Goal: Task Accomplishment & Management: Manage account settings

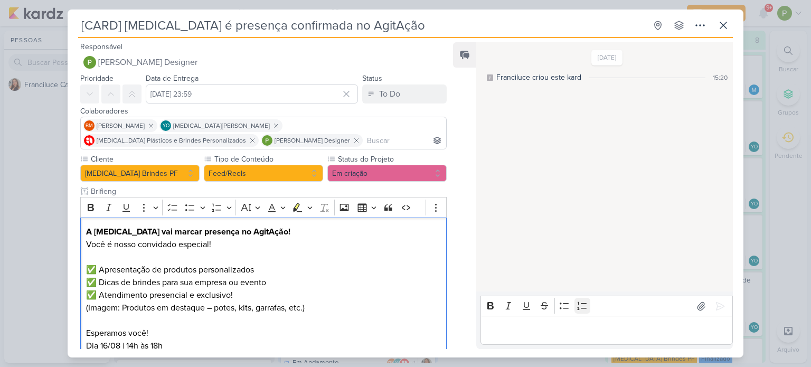
scroll to position [162, 0]
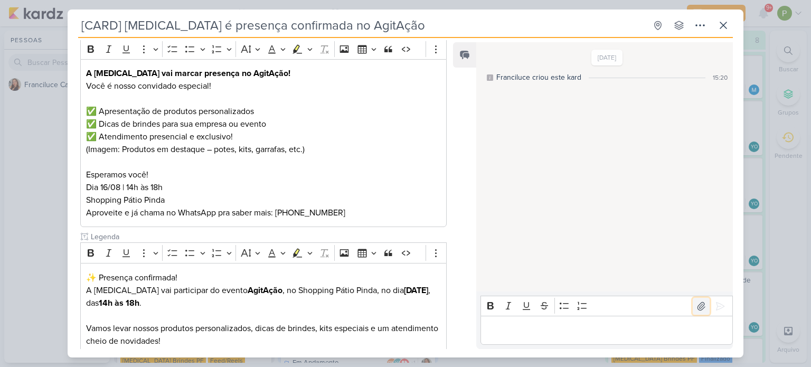
click at [696, 306] on icon at bounding box center [701, 306] width 11 height 11
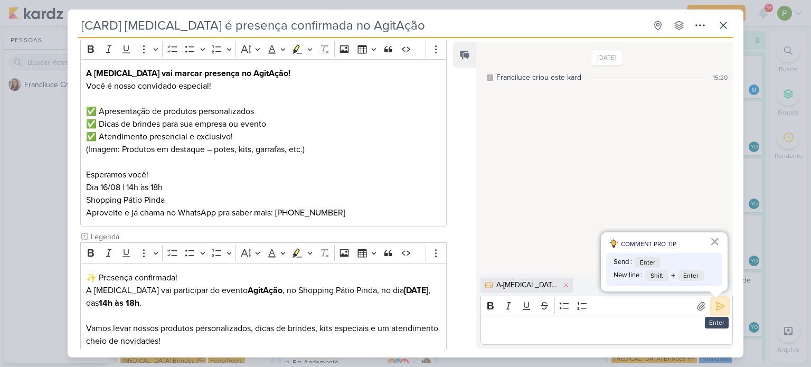
click at [715, 307] on icon at bounding box center [720, 306] width 11 height 11
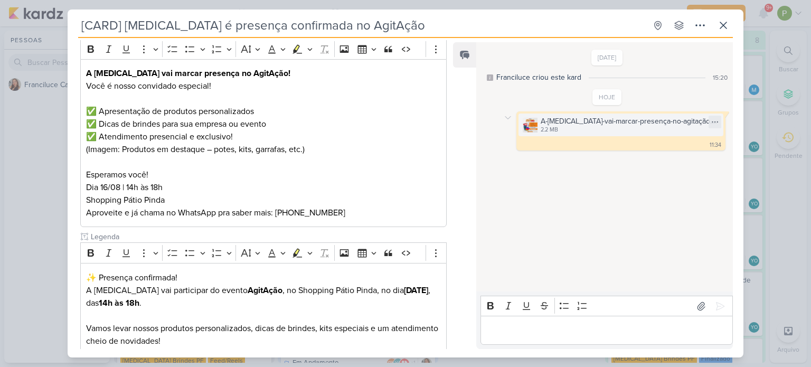
click at [614, 127] on div "2.2 MB" at bounding box center [629, 130] width 176 height 8
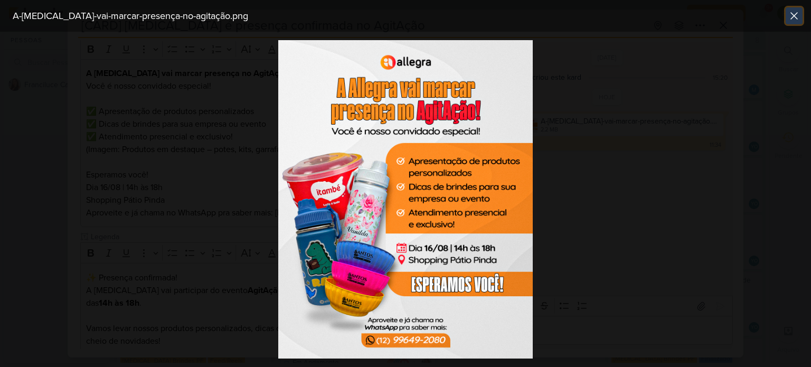
click at [794, 14] on icon at bounding box center [794, 16] width 13 height 13
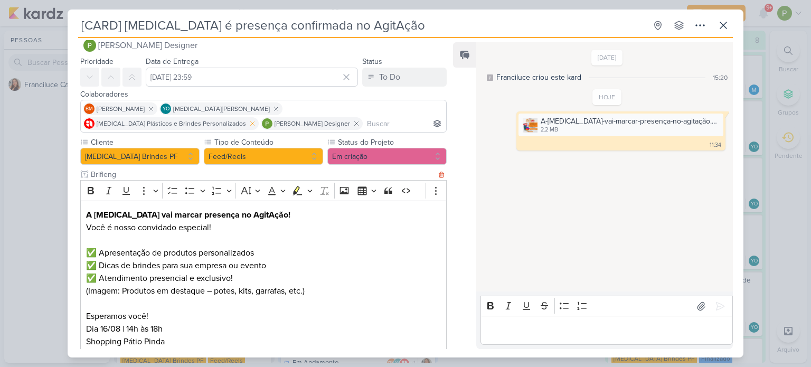
scroll to position [4, 0]
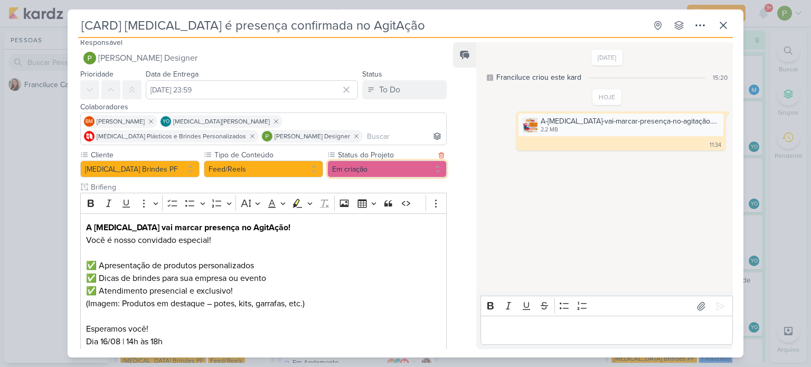
click at [371, 173] on button "Em criação" at bounding box center [386, 169] width 119 height 17
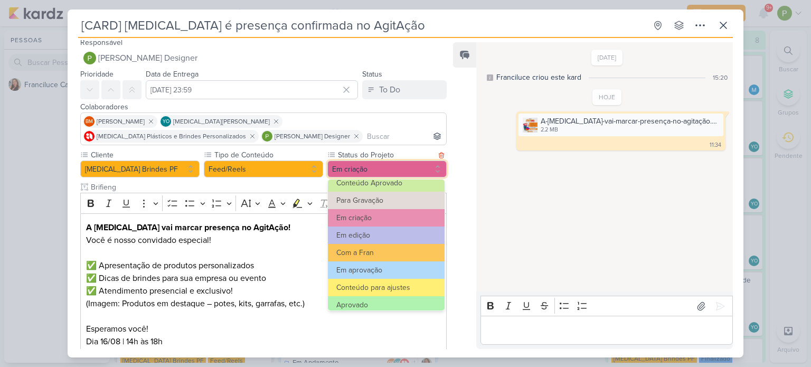
scroll to position [106, 0]
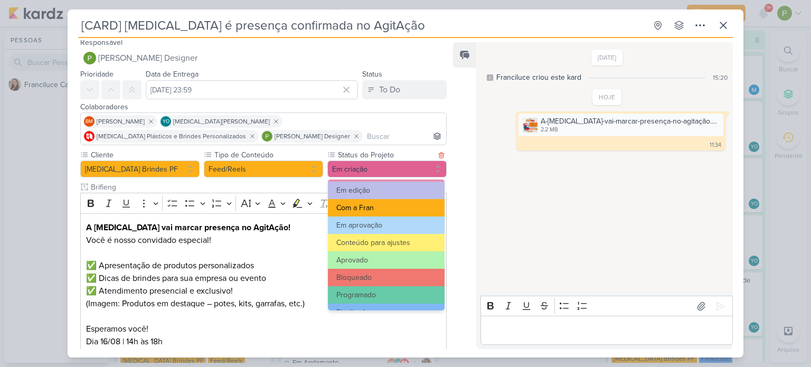
click at [372, 203] on button "Com a Fran" at bounding box center [386, 207] width 117 height 17
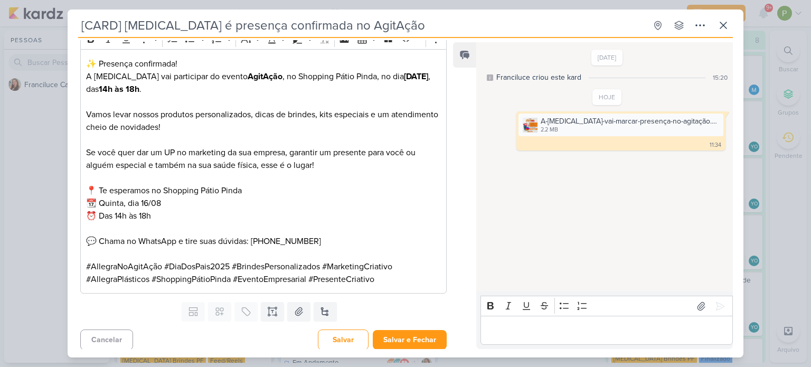
scroll to position [374, 0]
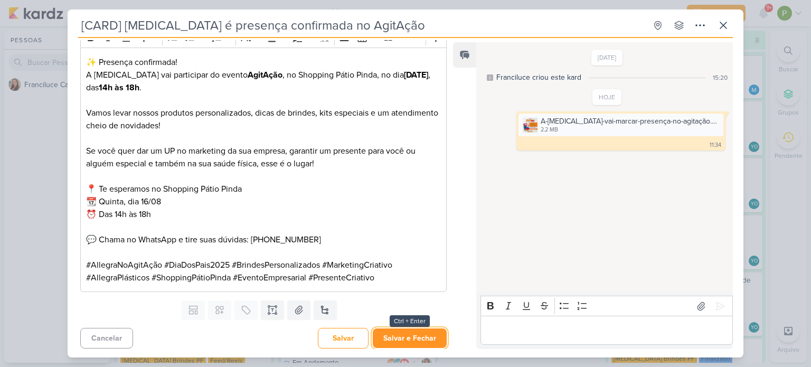
click at [394, 335] on button "Salvar e Fechar" at bounding box center [410, 338] width 74 height 20
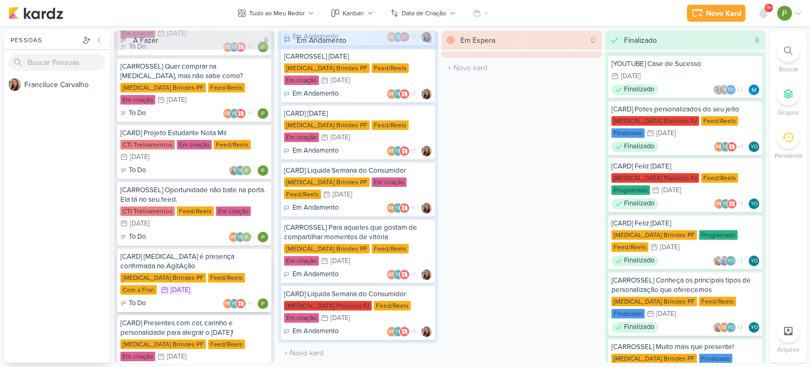
scroll to position [214, 0]
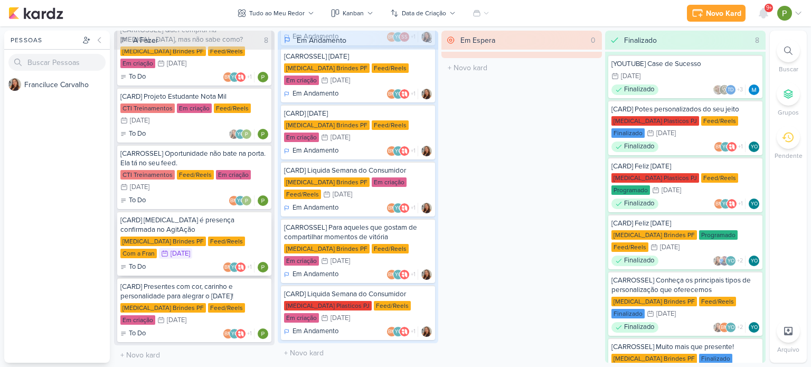
click at [185, 269] on div "To Do BM YO +1" at bounding box center [194, 267] width 148 height 11
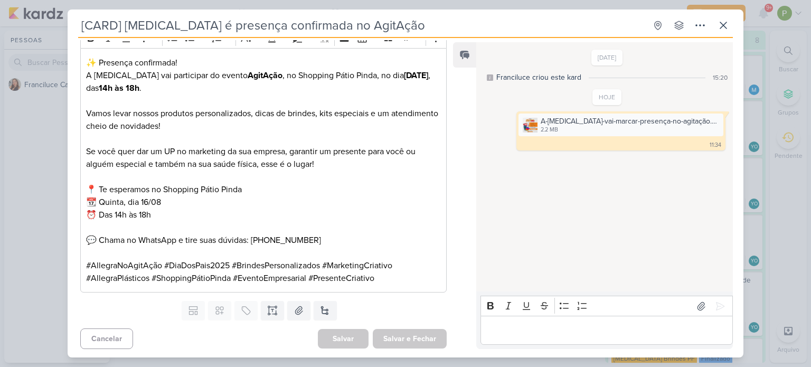
click at [6, 209] on div "[CARD] [MEDICAL_DATA] é presença confirmada no AgitAção Criado por Franciluce" at bounding box center [405, 183] width 811 height 367
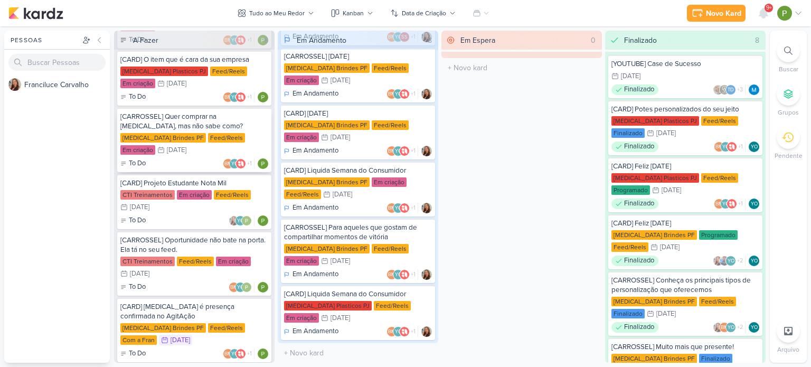
scroll to position [158, 0]
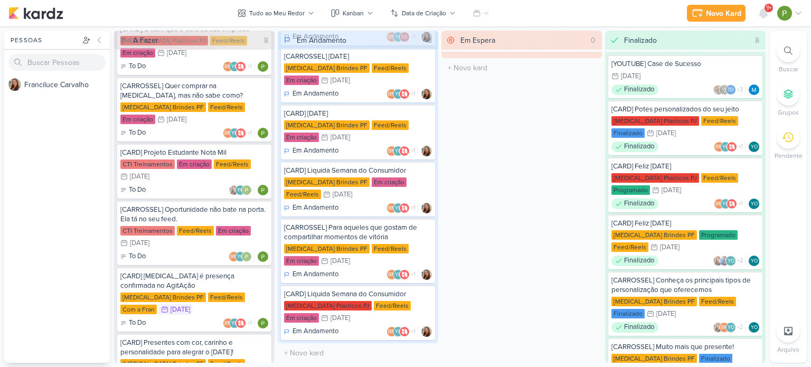
click at [441, 174] on div "Em Espera 0 O título do kard deve ter menos que 100 caracteres" at bounding box center [521, 197] width 161 height 332
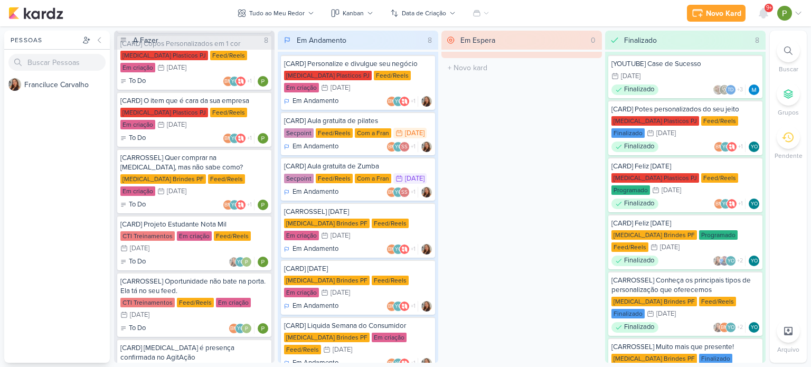
scroll to position [56, 0]
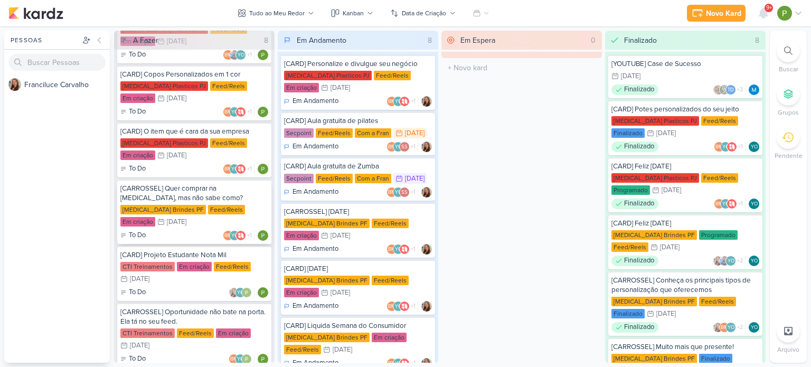
click at [190, 222] on div "[MEDICAL_DATA] Brindes PF Feed/Reels Em criação 18/8 [DATE]" at bounding box center [194, 216] width 148 height 23
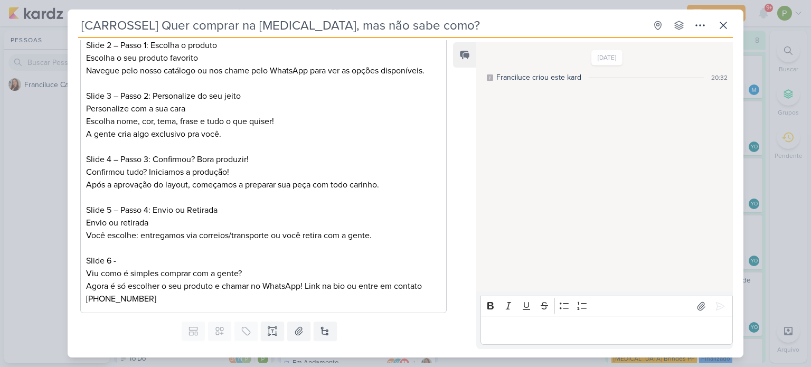
scroll to position [271, 0]
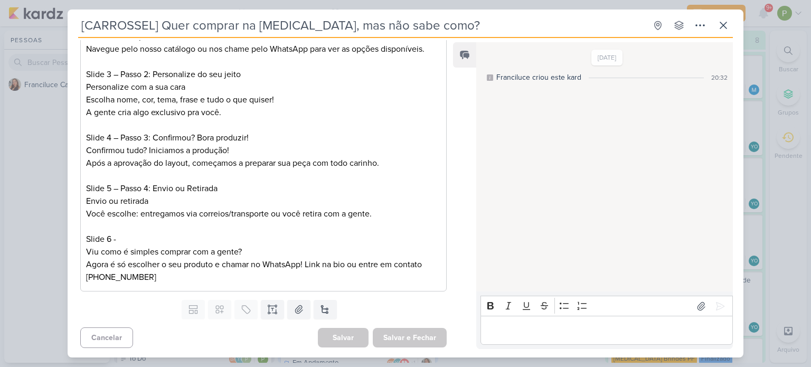
click at [25, 205] on div "[CARROSSEL] Quer comprar na [MEDICAL_DATA], mas não sabe como? Criado por Franc…" at bounding box center [405, 183] width 811 height 367
